Goal: Check status: Check status

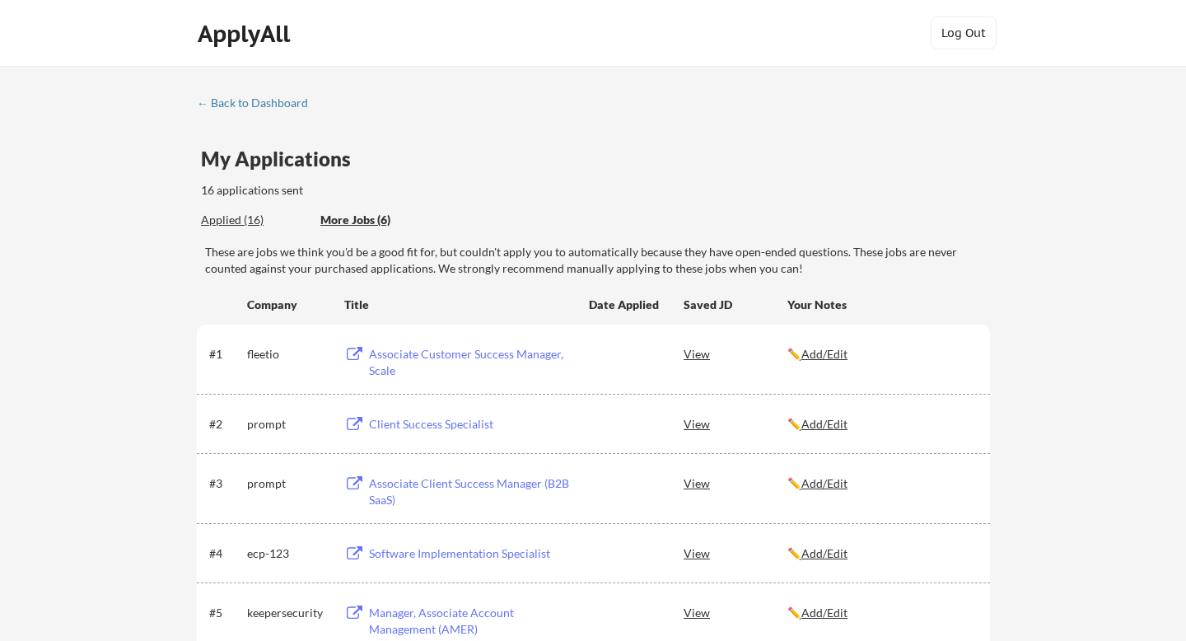
scroll to position [132, 0]
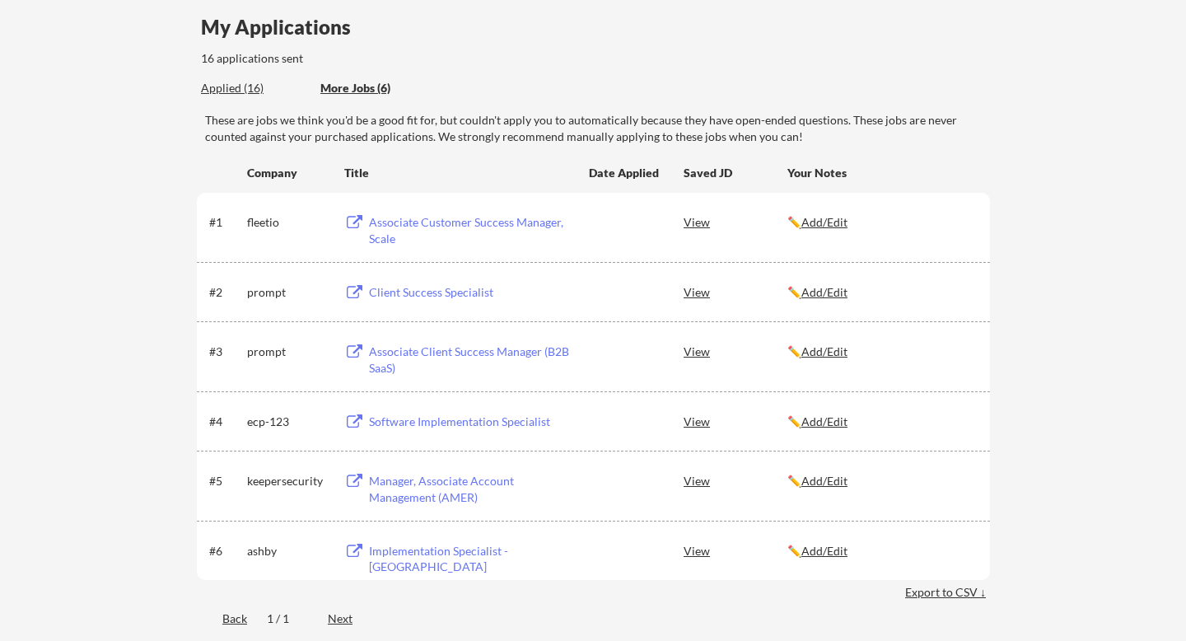
click at [248, 94] on div "Applied (16)" at bounding box center [254, 88] width 107 height 16
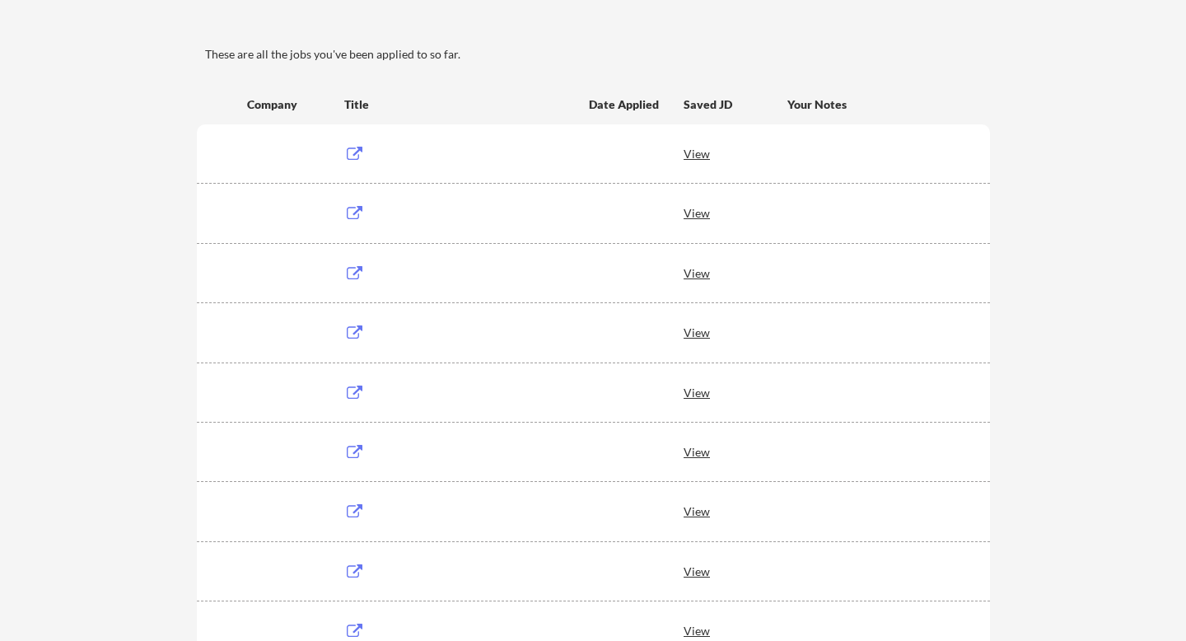
scroll to position [132, 0]
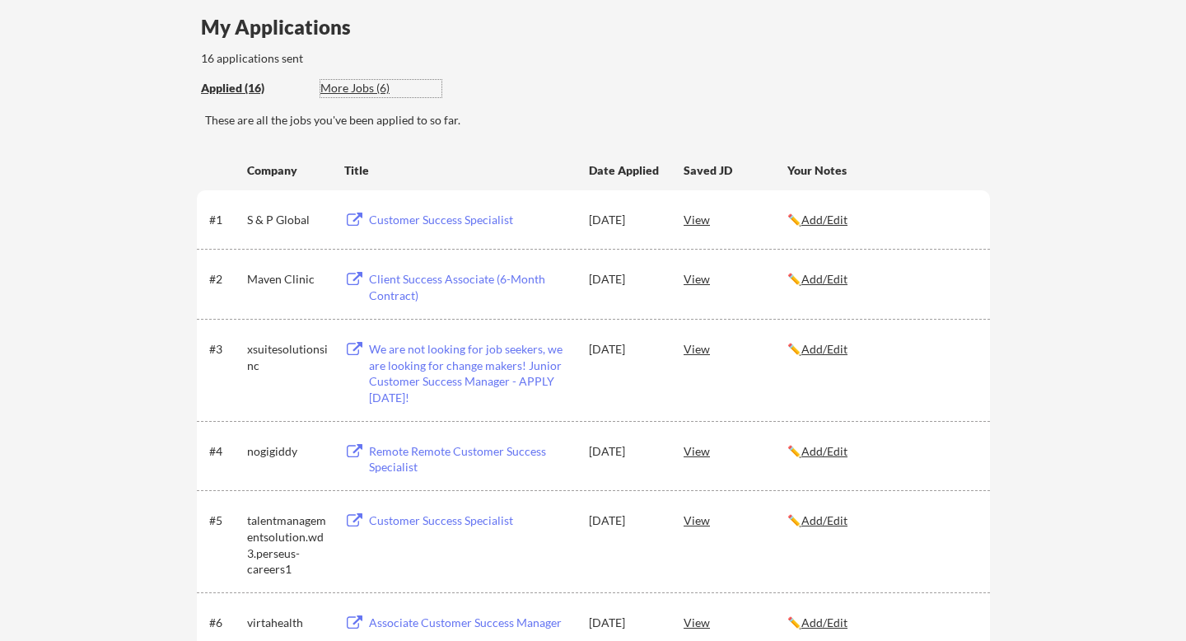
click at [353, 82] on div "More Jobs (6)" at bounding box center [380, 88] width 121 height 16
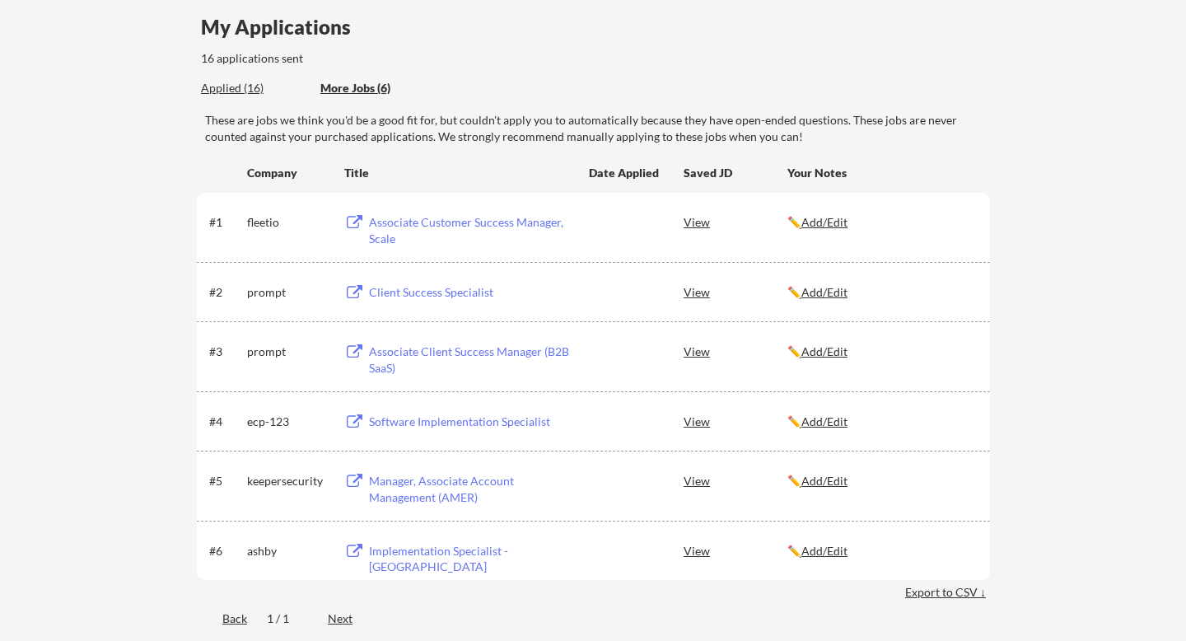
click at [229, 85] on div "Applied (16)" at bounding box center [254, 88] width 107 height 16
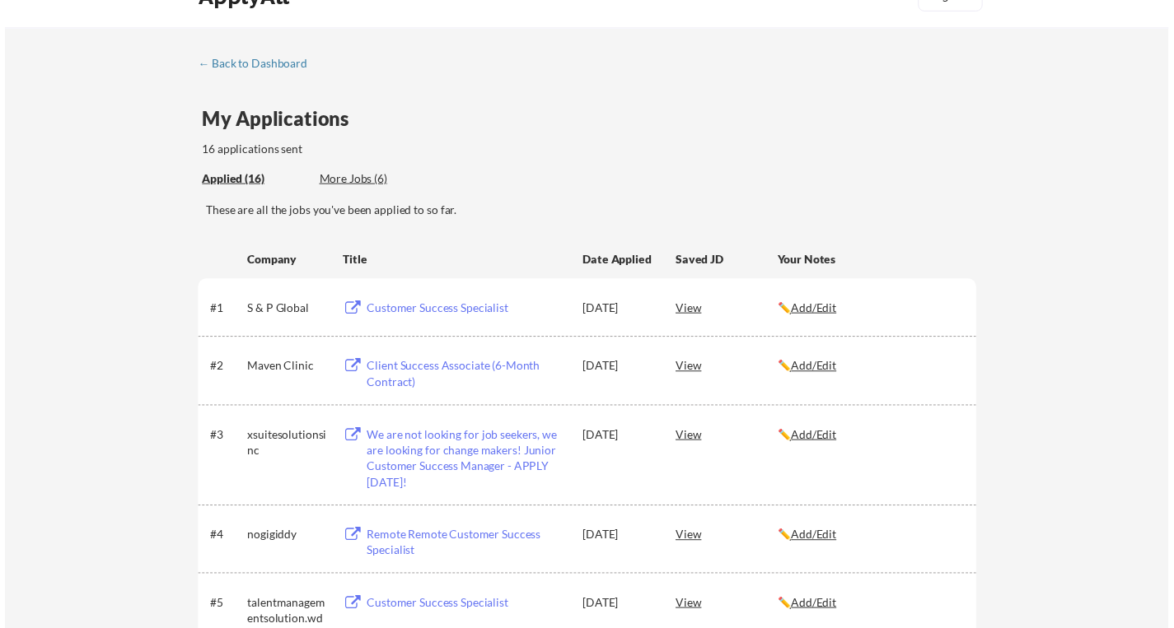
scroll to position [0, 0]
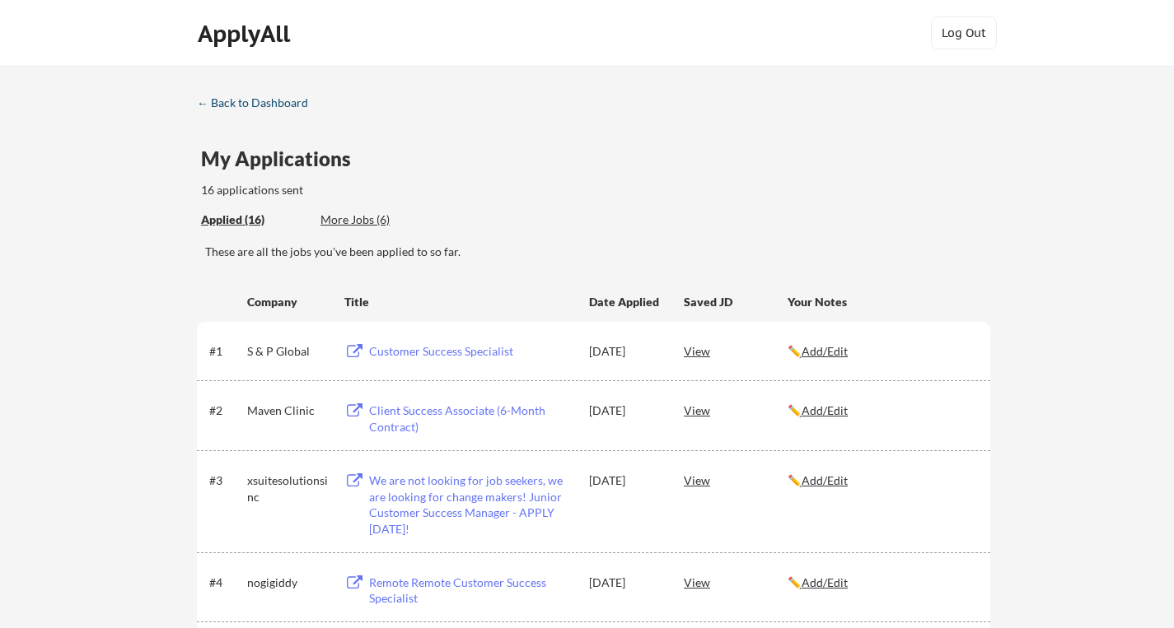
click at [226, 104] on div "← Back to Dashboard" at bounding box center [259, 103] width 124 height 12
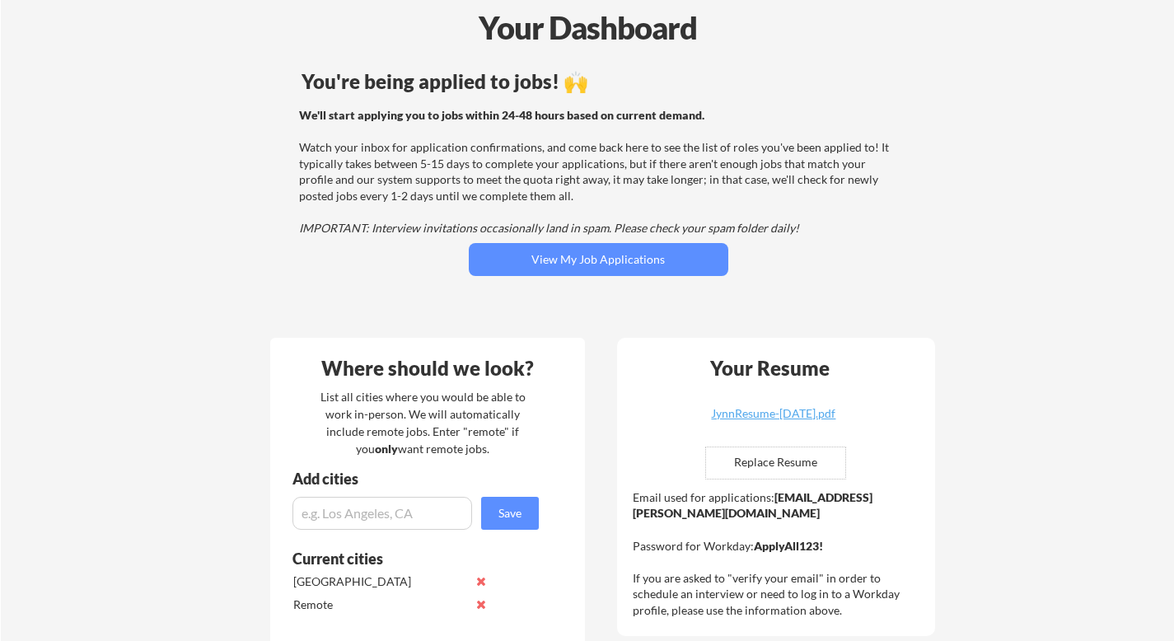
scroll to position [107, 0]
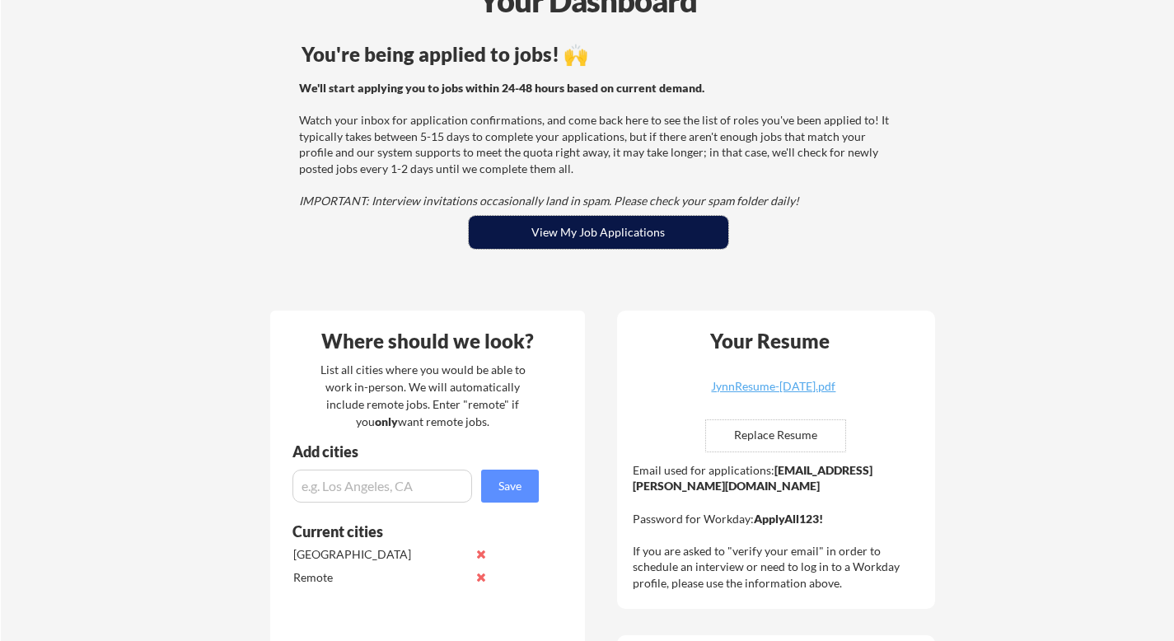
click at [628, 235] on button "View My Job Applications" at bounding box center [598, 232] width 259 height 33
